Goal: Task Accomplishment & Management: Complete application form

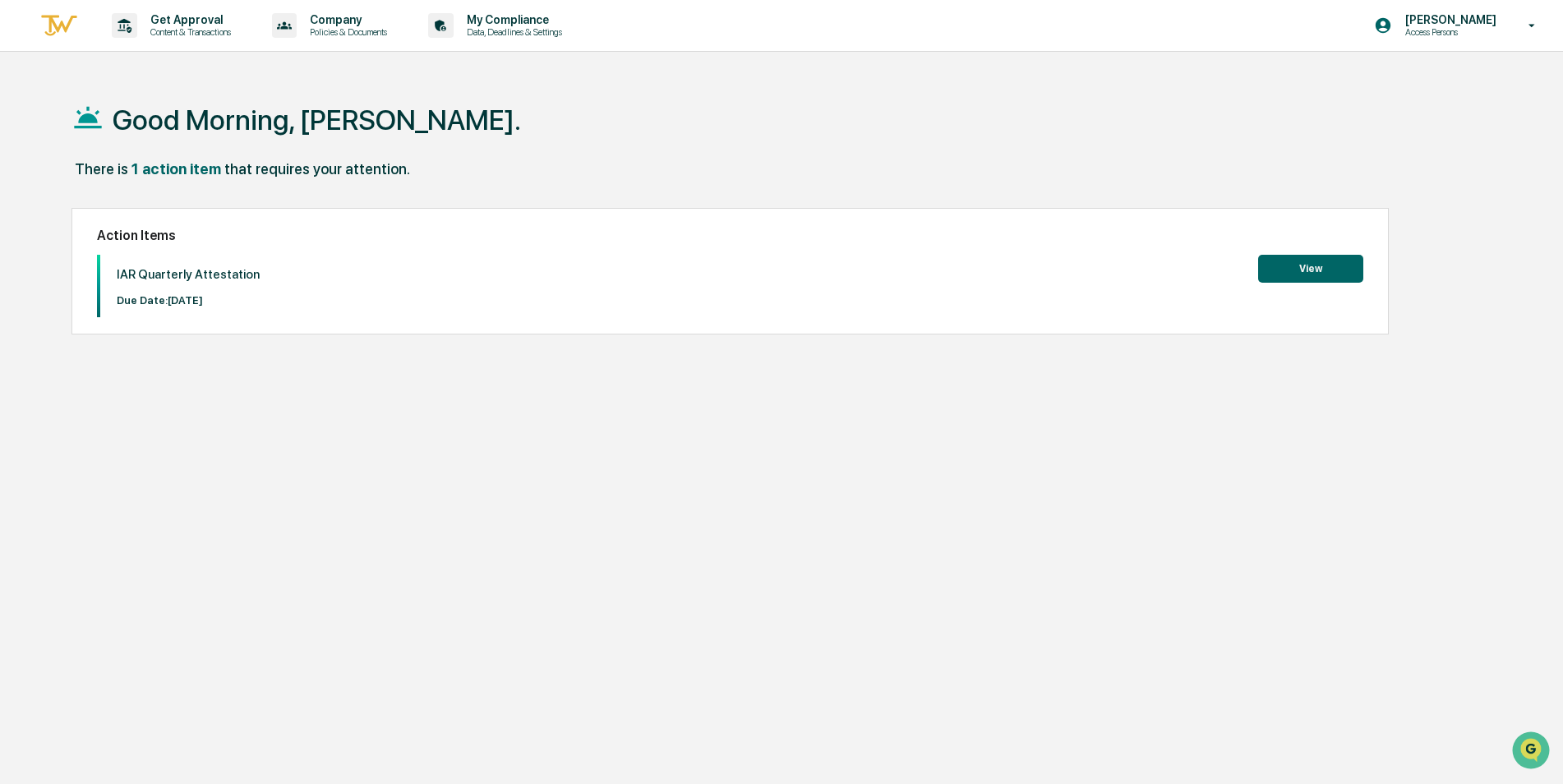
click at [1333, 262] on button "View" at bounding box center [1311, 268] width 105 height 28
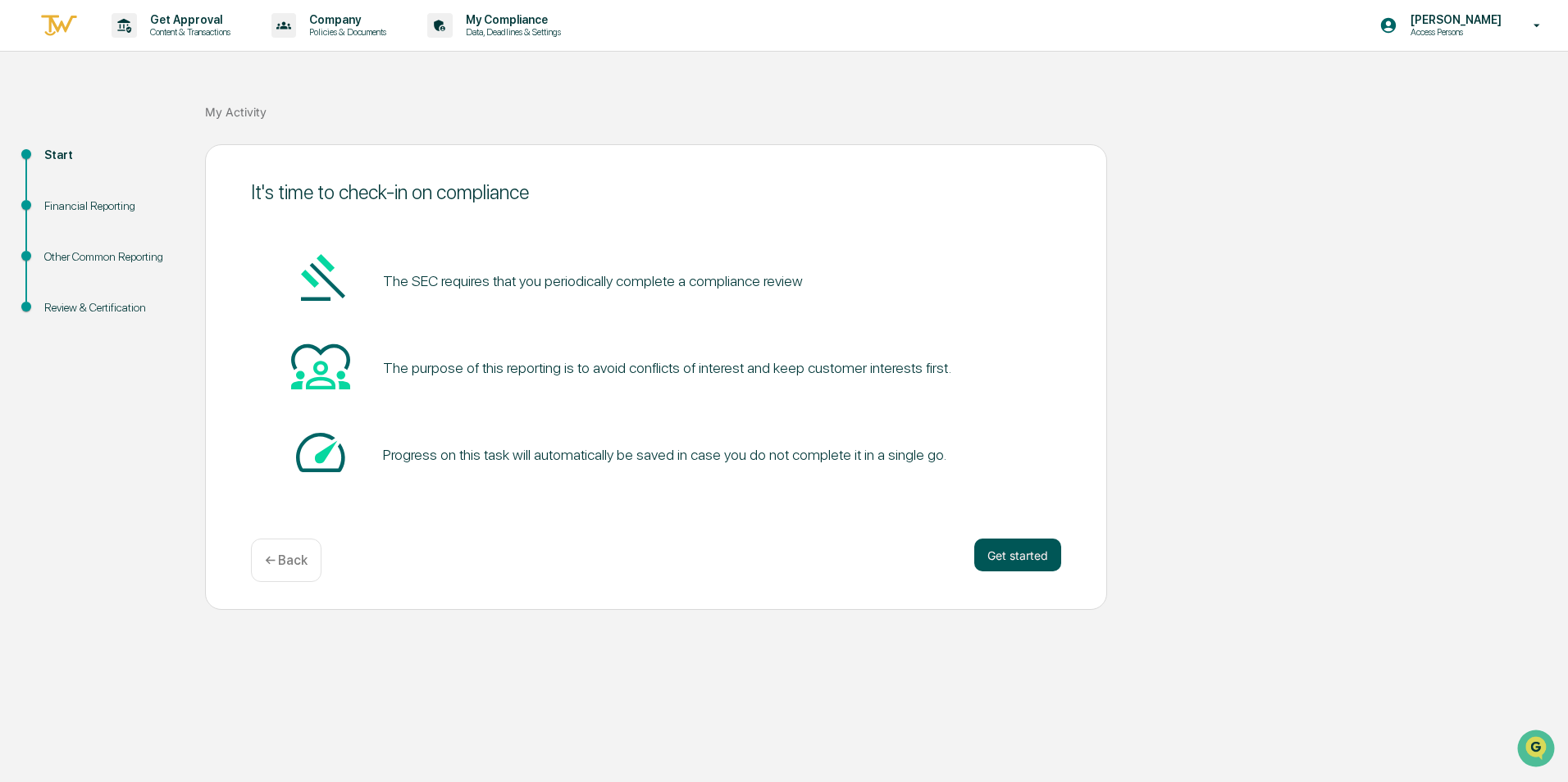
click at [1026, 563] on button "Get started" at bounding box center [1017, 555] width 87 height 33
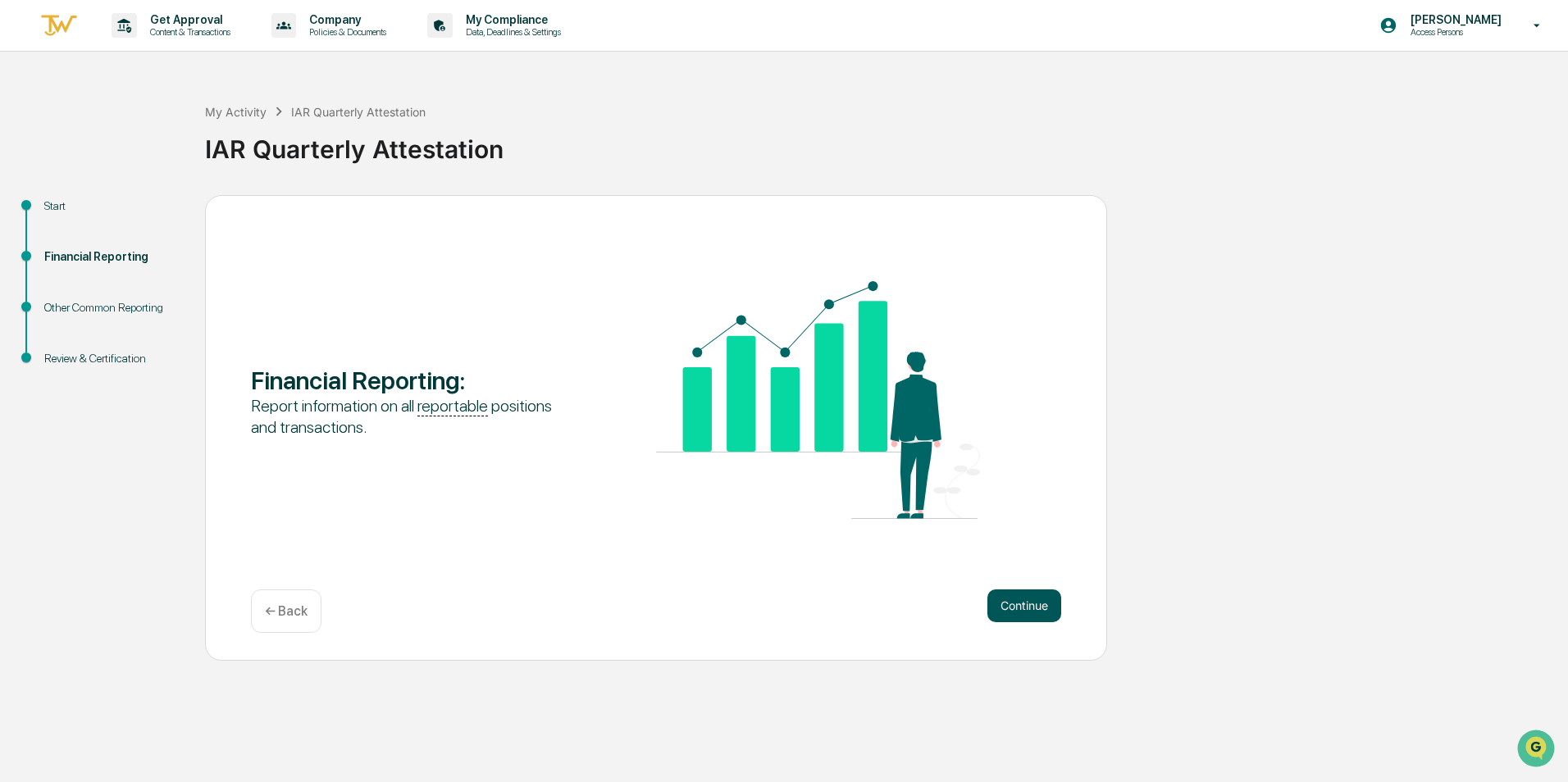
click at [1017, 608] on button "Continue" at bounding box center [1024, 605] width 74 height 33
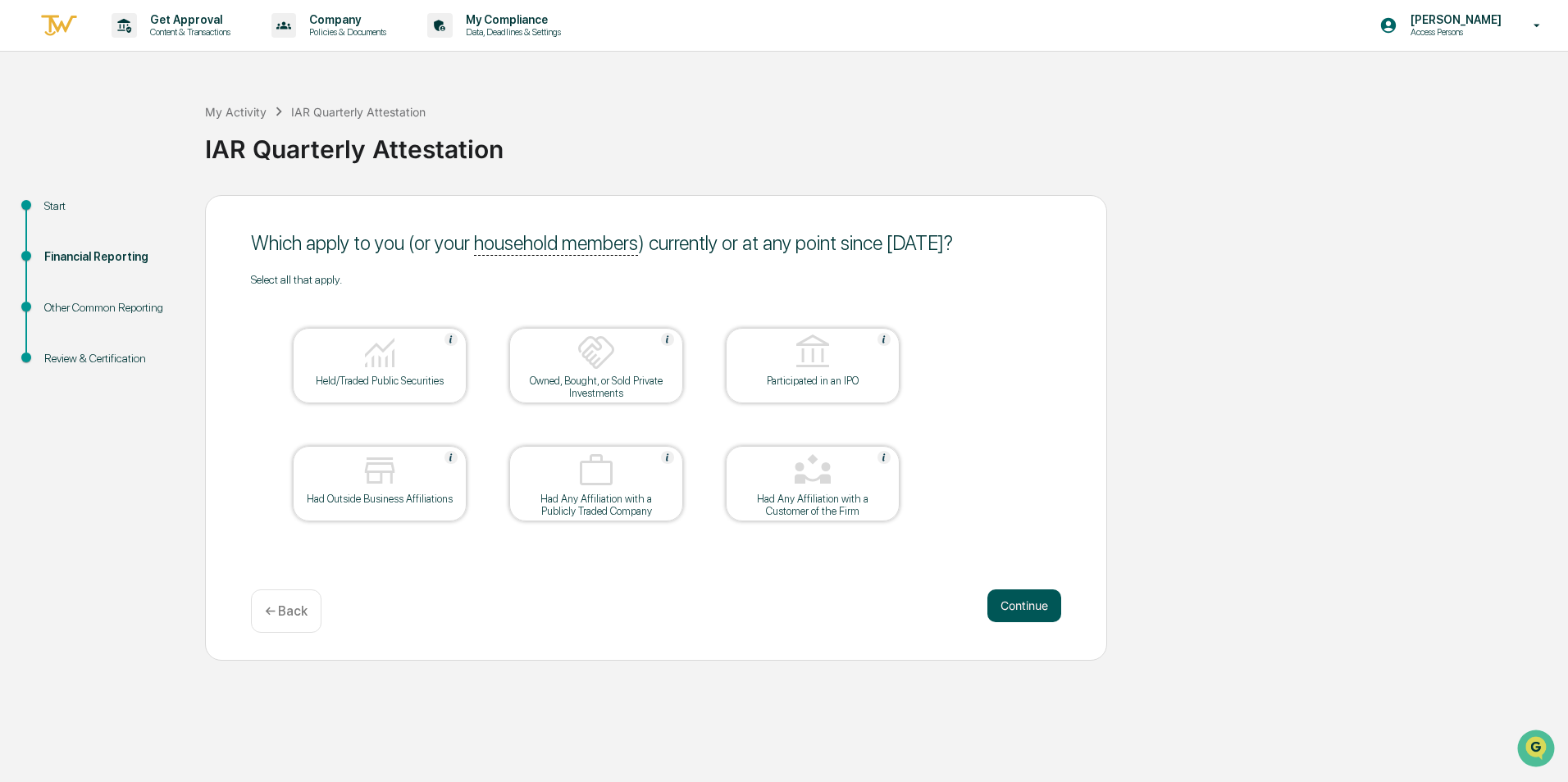
click at [1009, 610] on button "Continue" at bounding box center [1024, 605] width 74 height 33
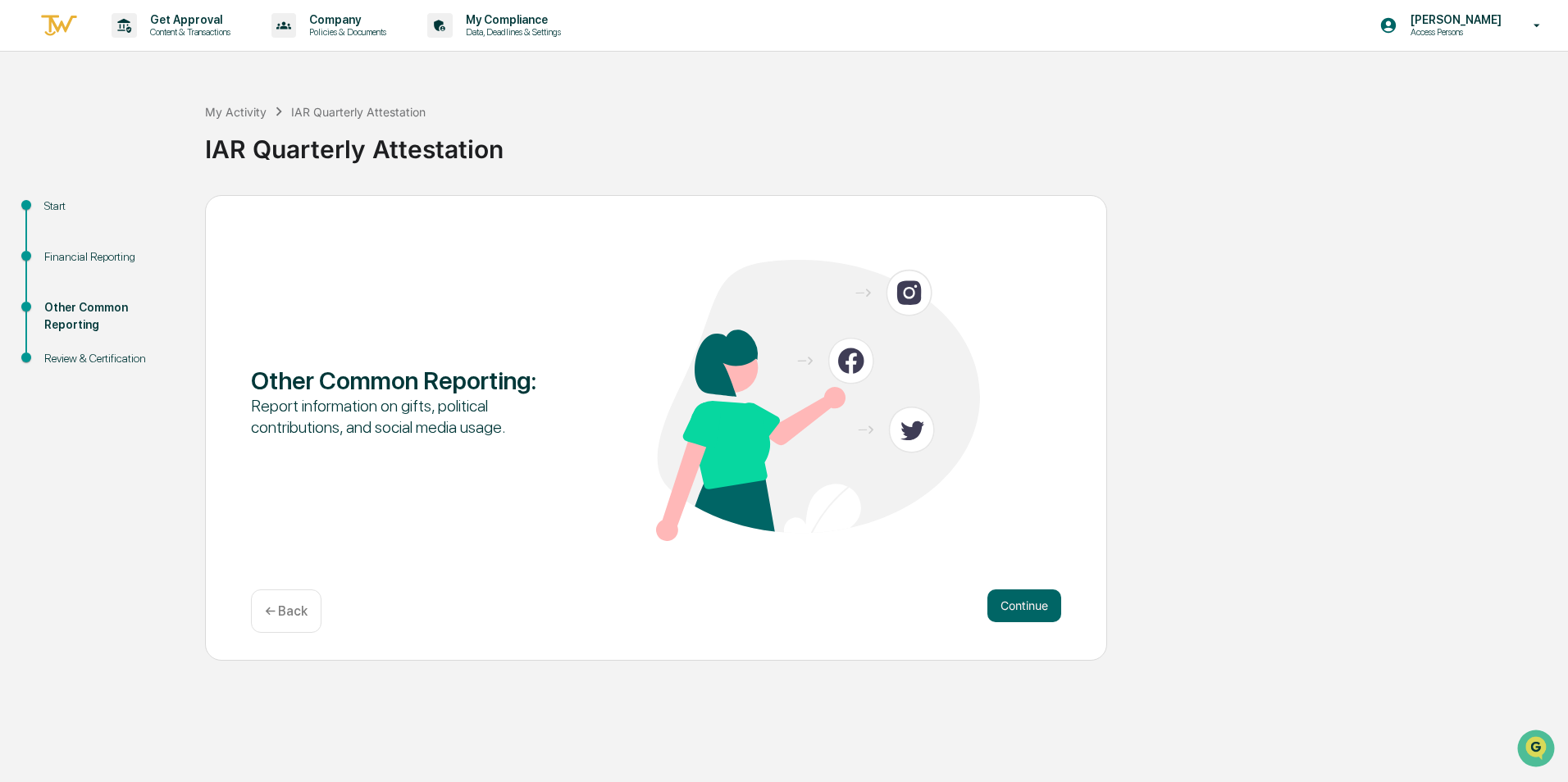
click at [1009, 610] on button "Continue" at bounding box center [1024, 605] width 74 height 33
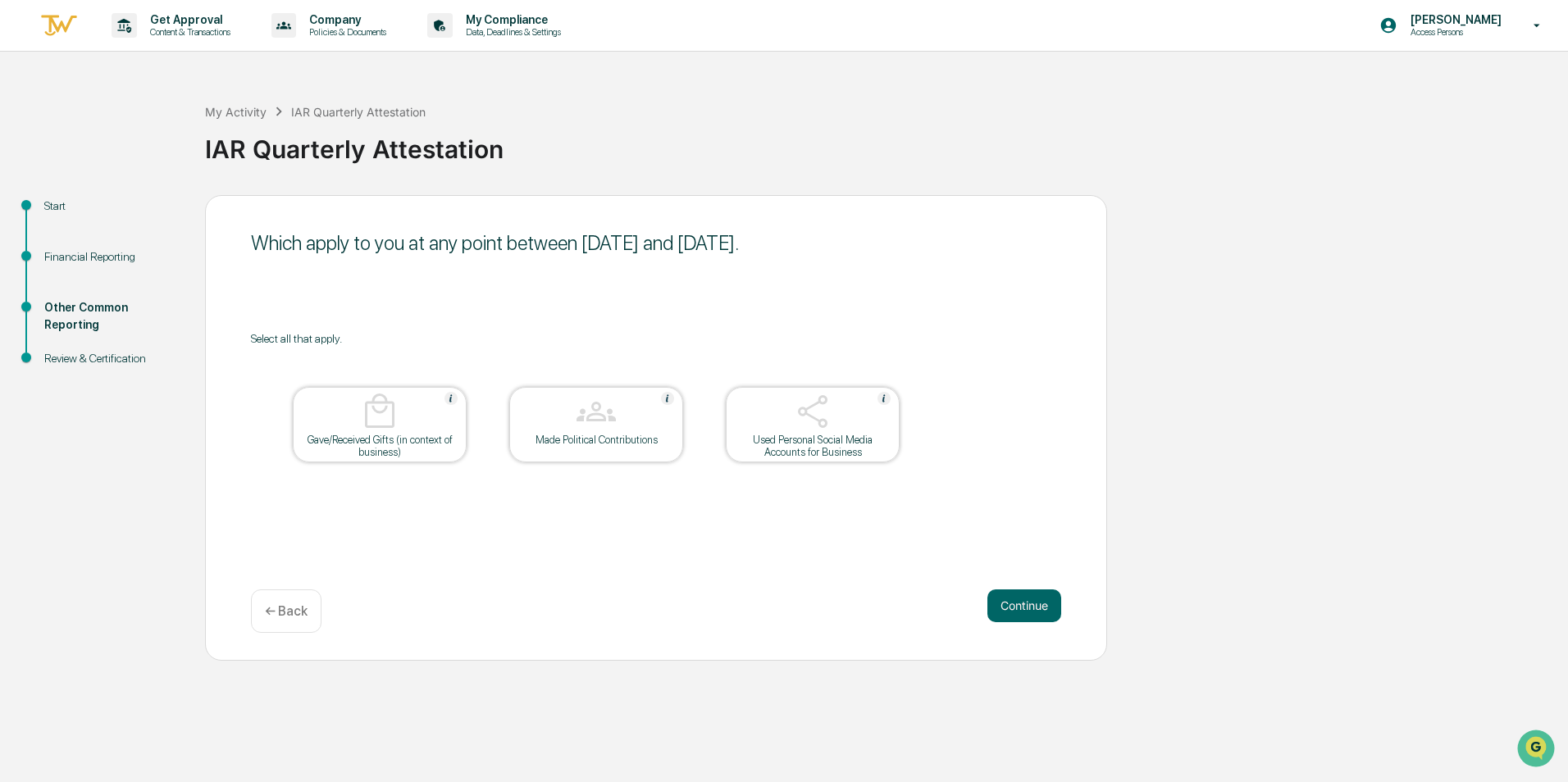
click at [1009, 610] on button "Continue" at bounding box center [1024, 605] width 74 height 33
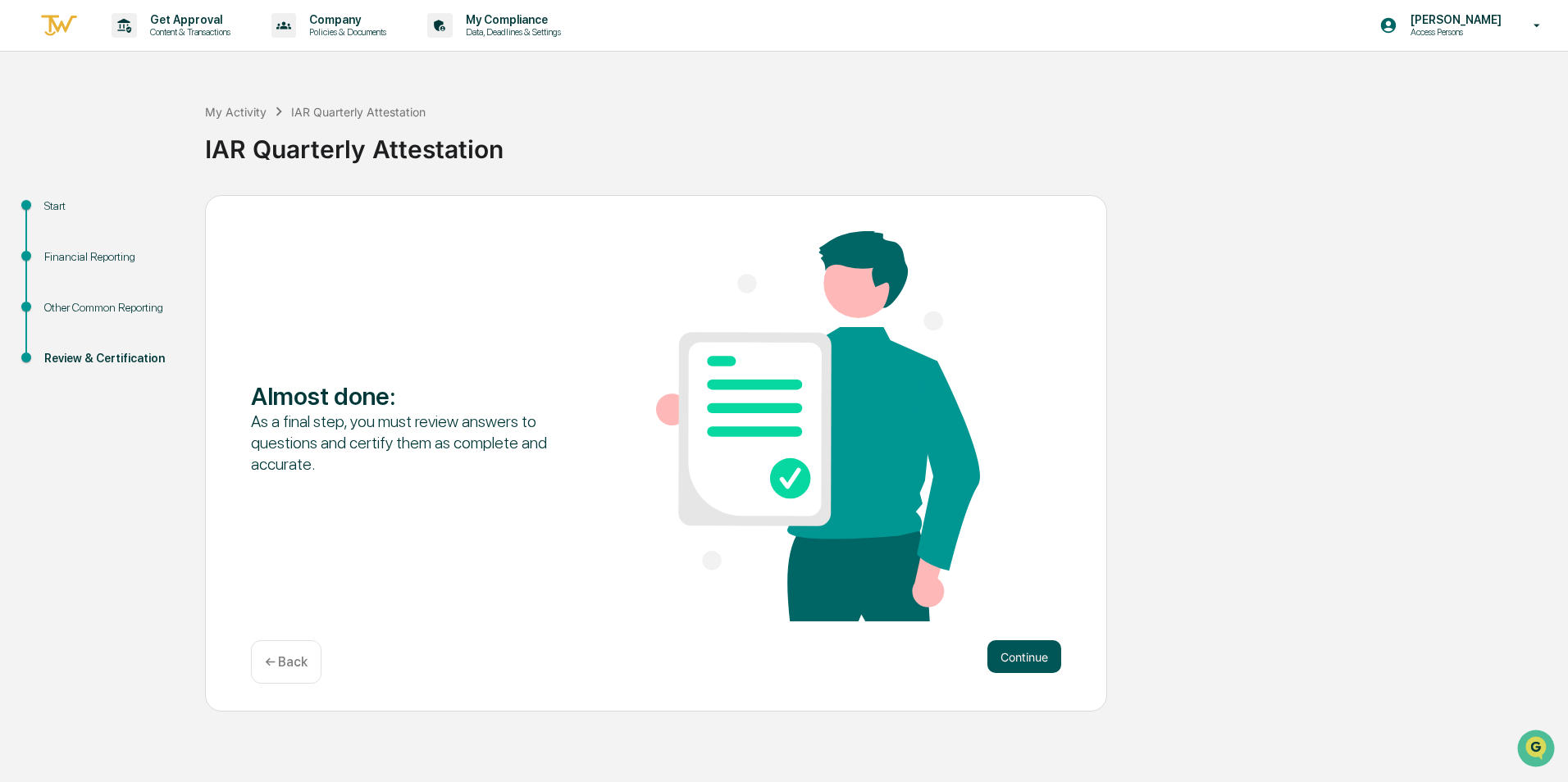
click at [1030, 657] on button "Continue" at bounding box center [1024, 656] width 74 height 33
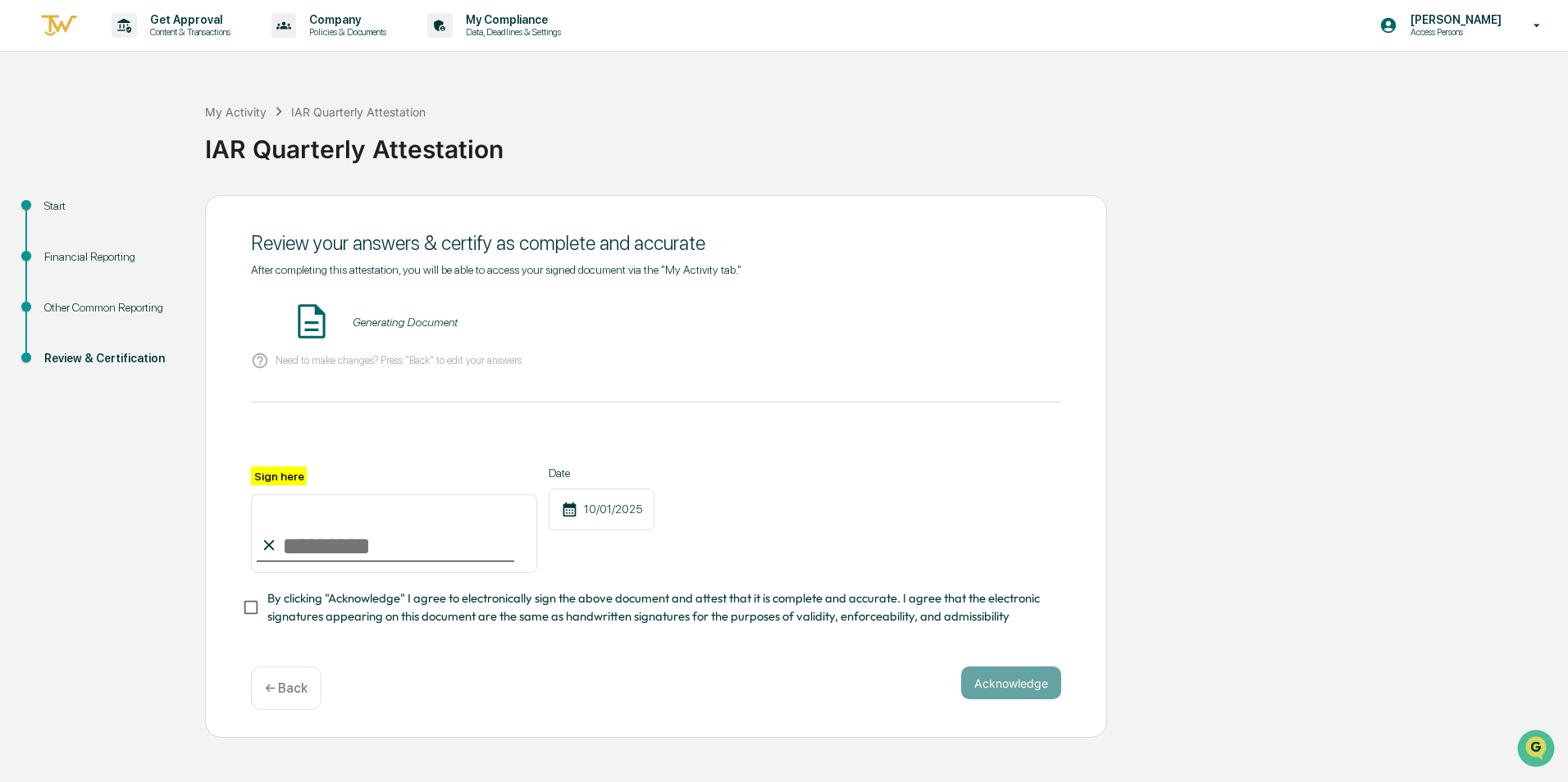
click at [341, 525] on input "Sign here" at bounding box center [394, 533] width 286 height 78
type input "**********"
click at [798, 535] on div "**********" at bounding box center [656, 519] width 810 height 107
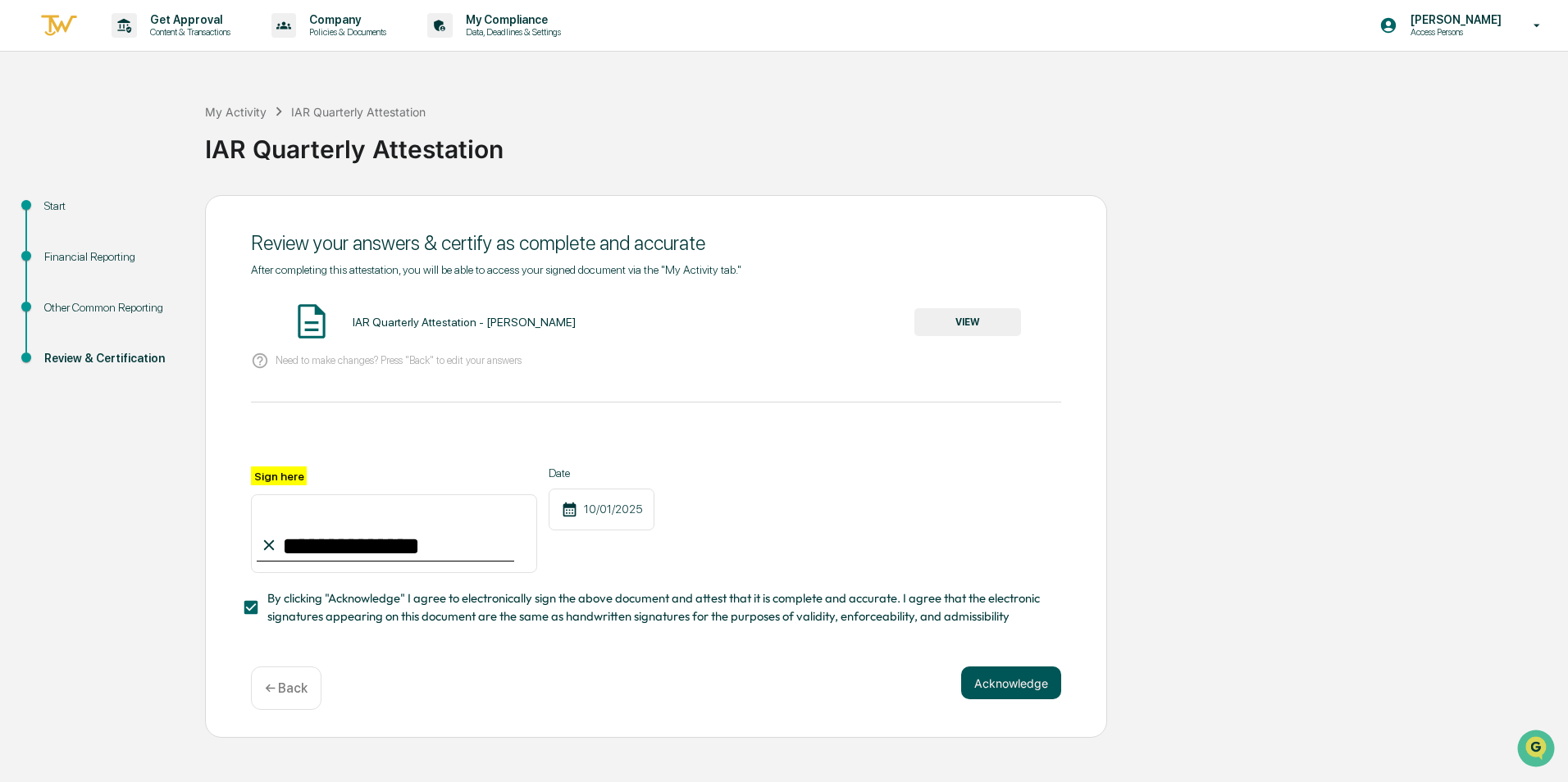
click at [1012, 697] on button "Acknowledge" at bounding box center [1011, 683] width 100 height 33
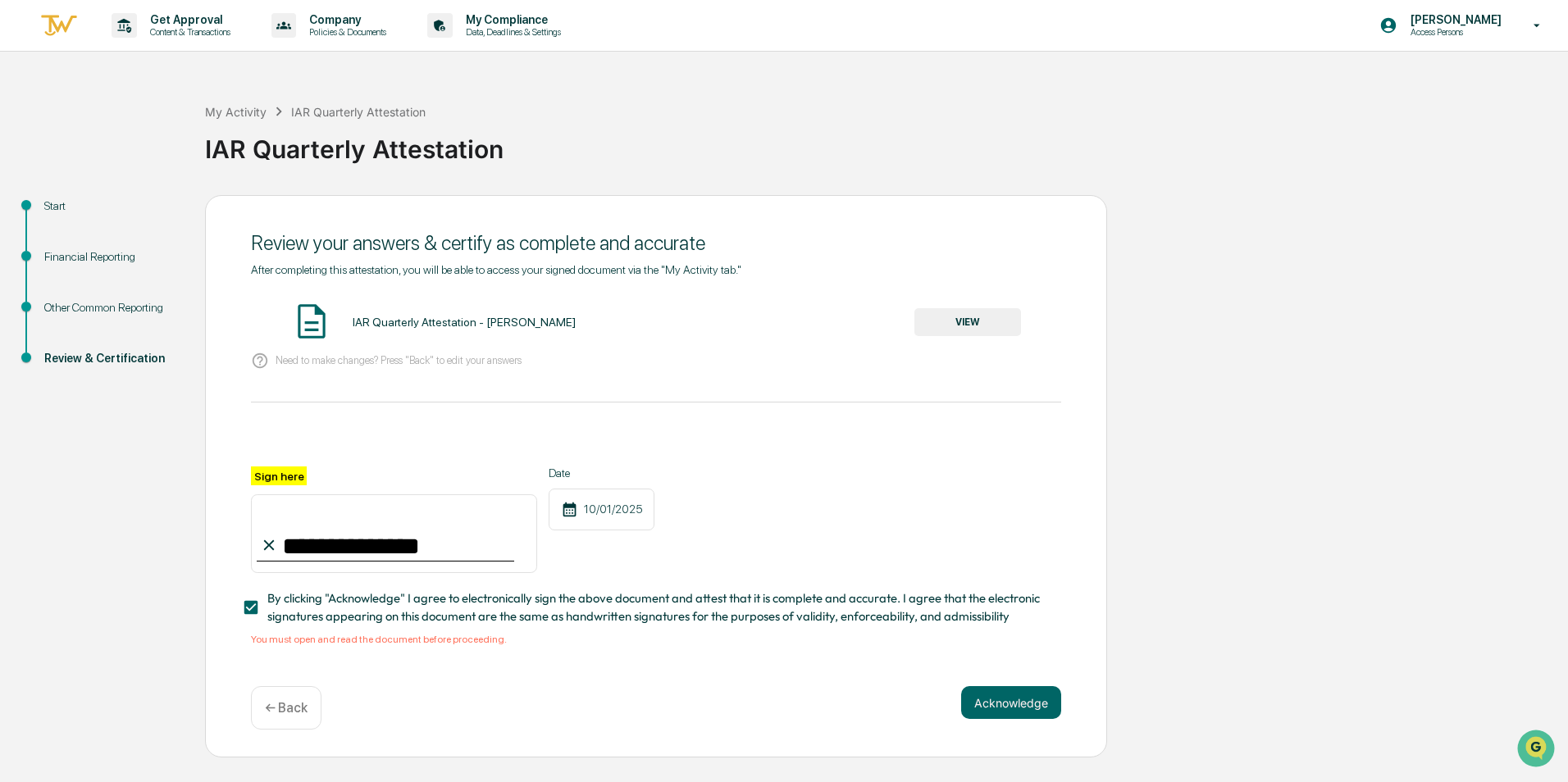
click at [960, 322] on button "VIEW" at bounding box center [968, 322] width 107 height 28
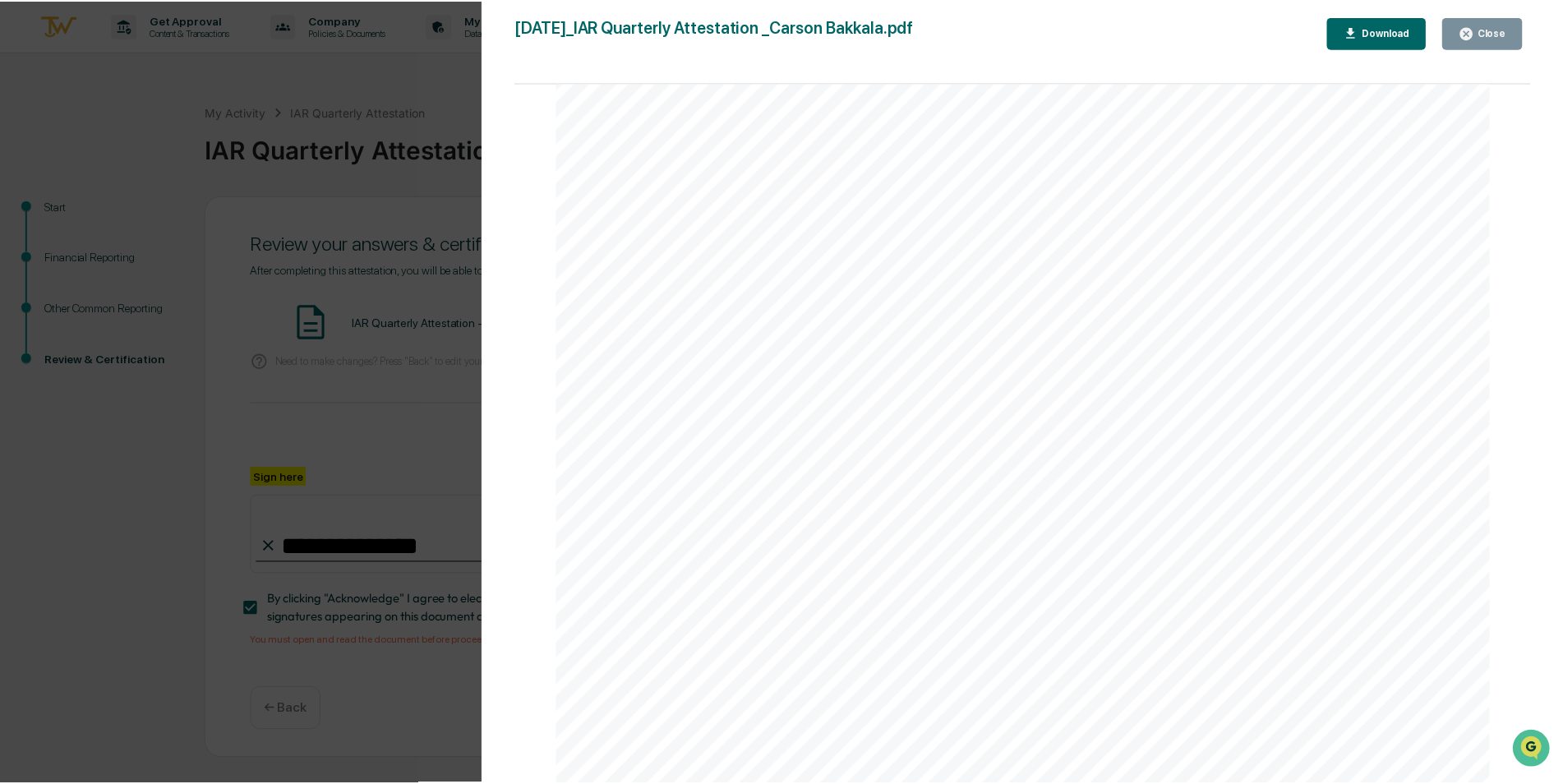
scroll to position [3429, 0]
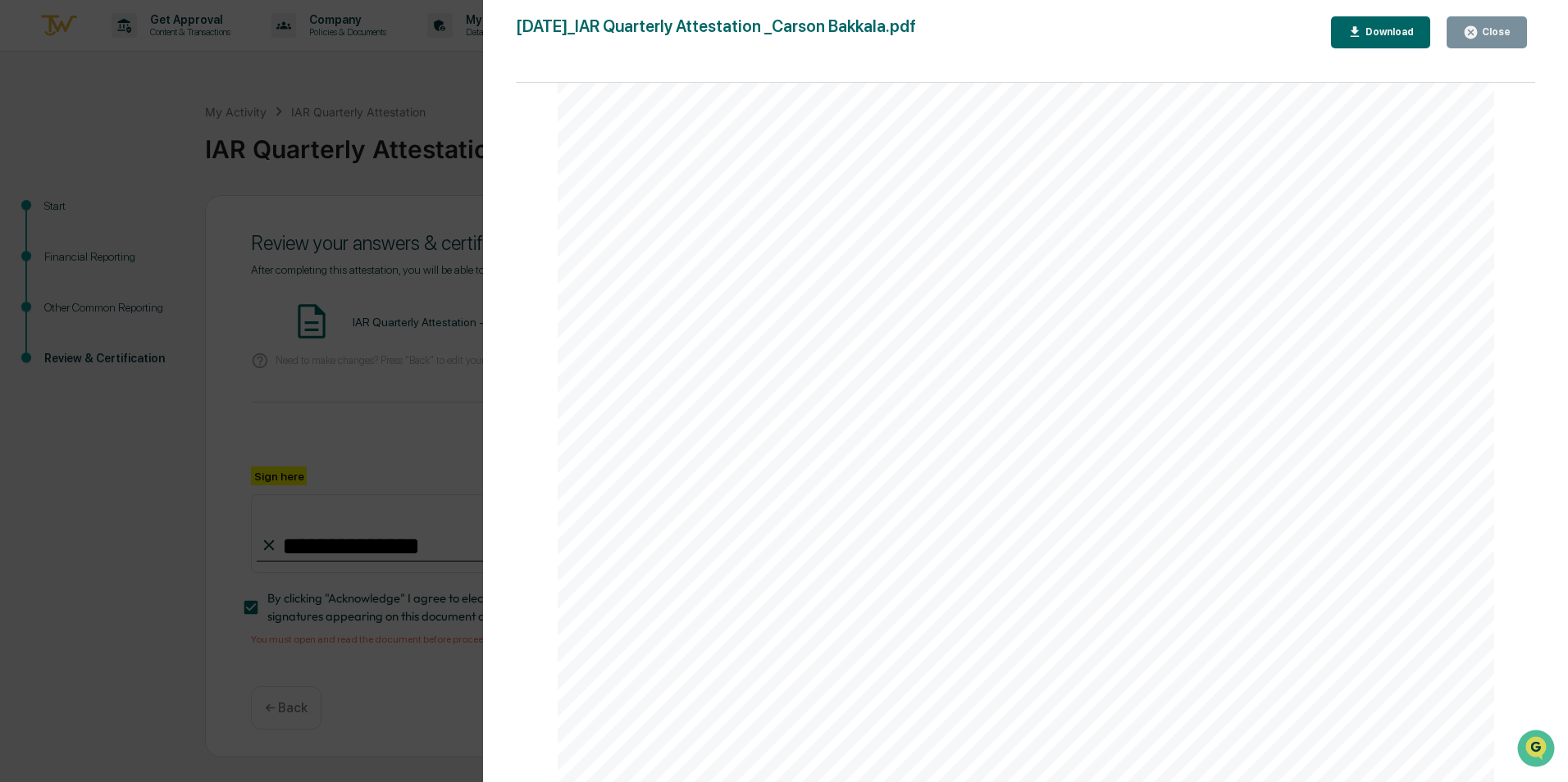
click at [358, 158] on div "Version History [DATE] 01:19 PM [PERSON_NAME] [DATE]_IAR Quarterly Attestation …" at bounding box center [784, 391] width 1568 height 782
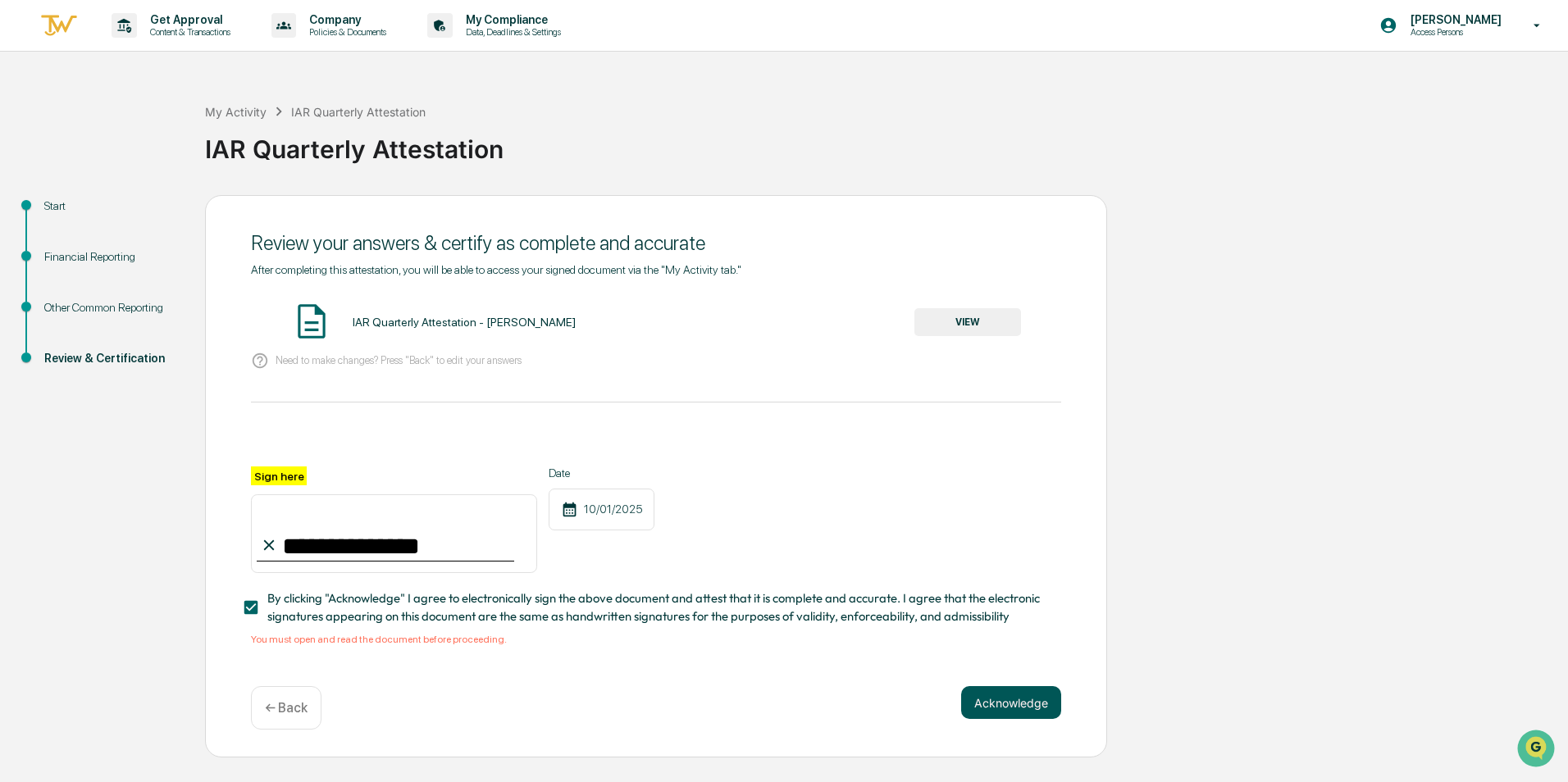
click at [978, 697] on button "Acknowledge" at bounding box center [1011, 702] width 100 height 33
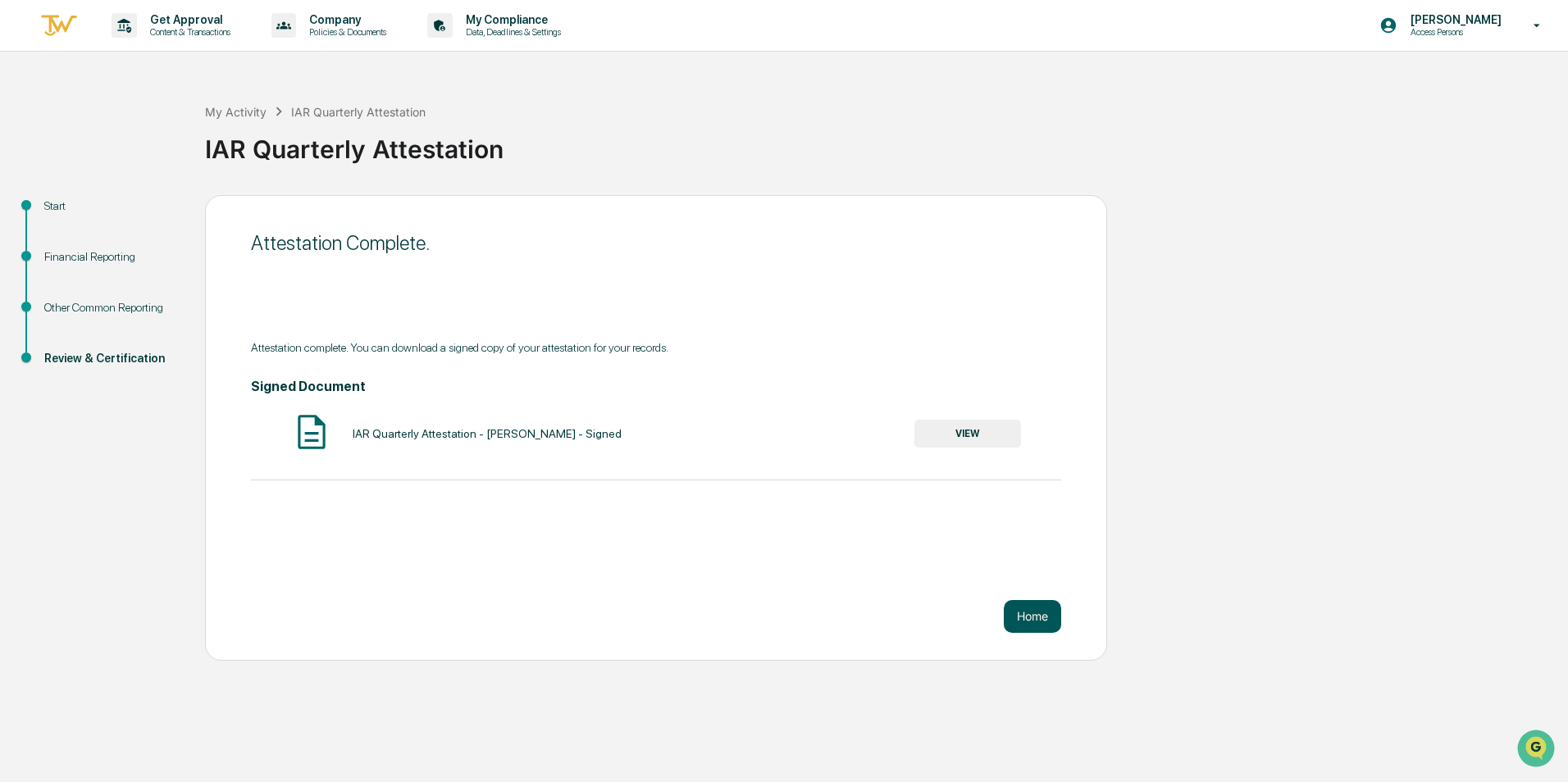
click at [1045, 619] on button "Home" at bounding box center [1032, 616] width 57 height 33
